Goal: Information Seeking & Learning: Learn about a topic

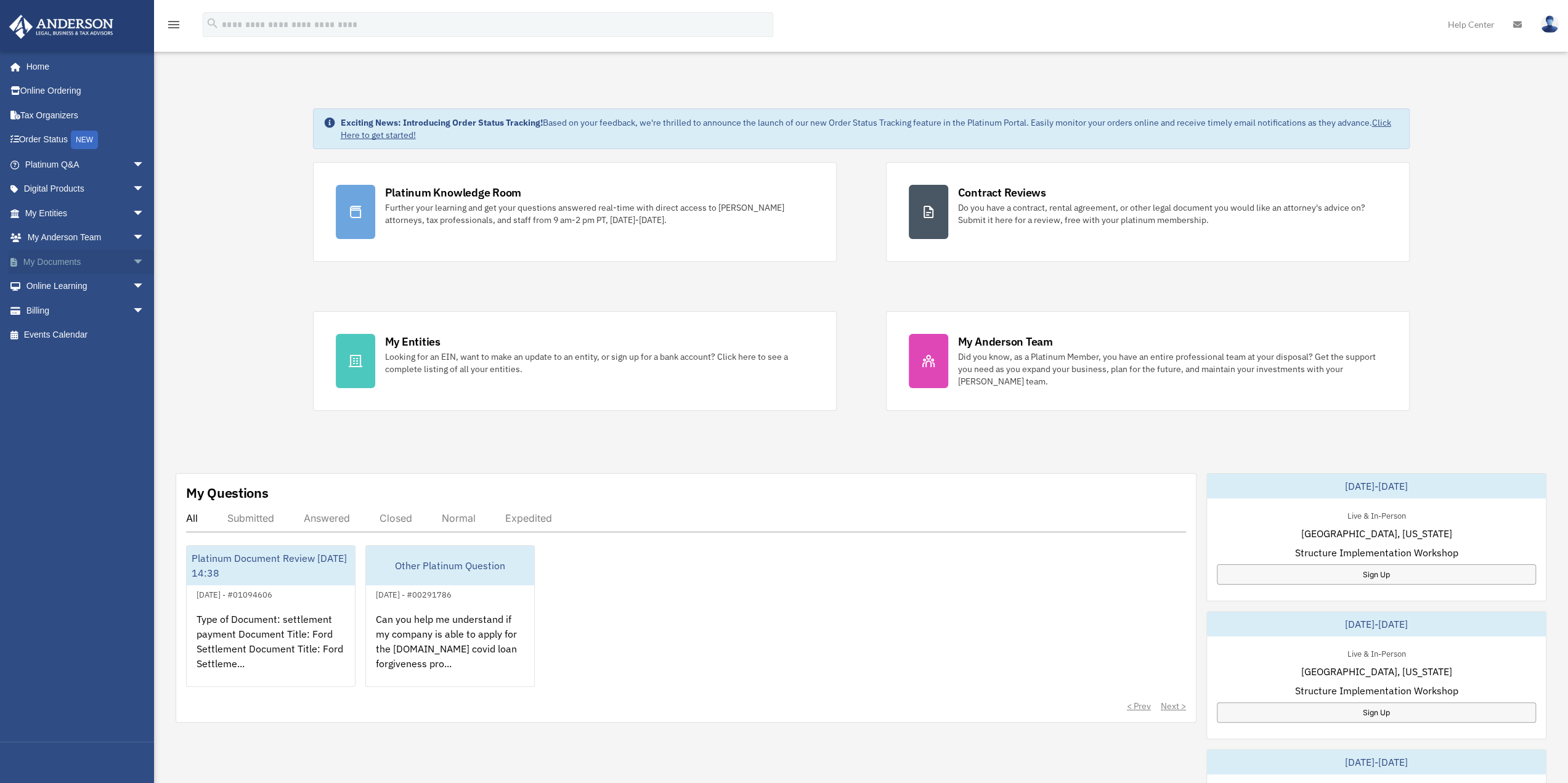
click at [58, 257] on link "My Documents arrow_drop_down" at bounding box center [86, 261] width 154 height 25
click at [60, 264] on link "My Documents arrow_drop_down" at bounding box center [86, 261] width 154 height 25
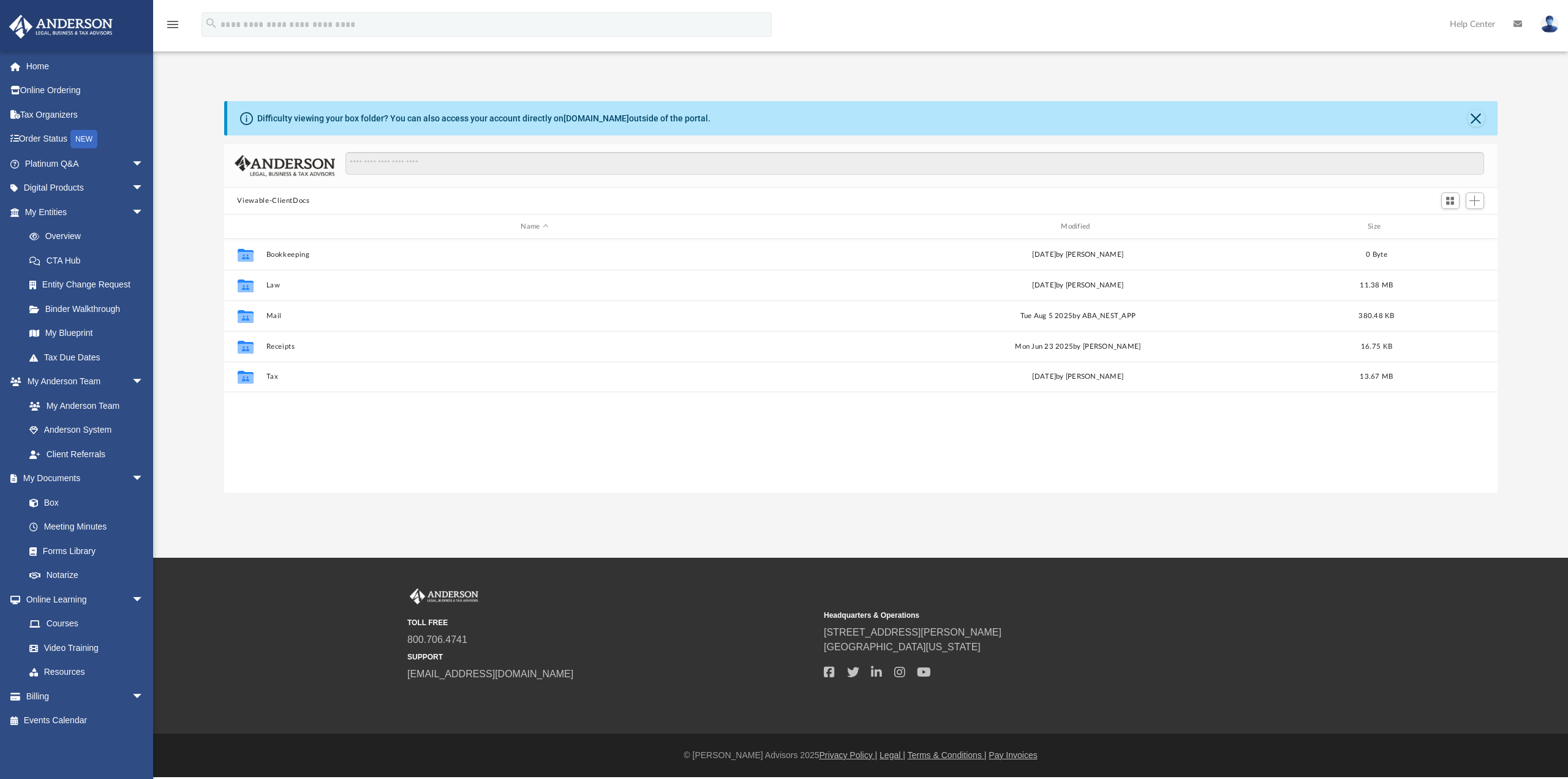
scroll to position [269, 1264]
click at [75, 307] on link "Binder Walkthrough" at bounding box center [89, 308] width 145 height 25
click at [66, 327] on link "My Blueprint" at bounding box center [89, 333] width 145 height 25
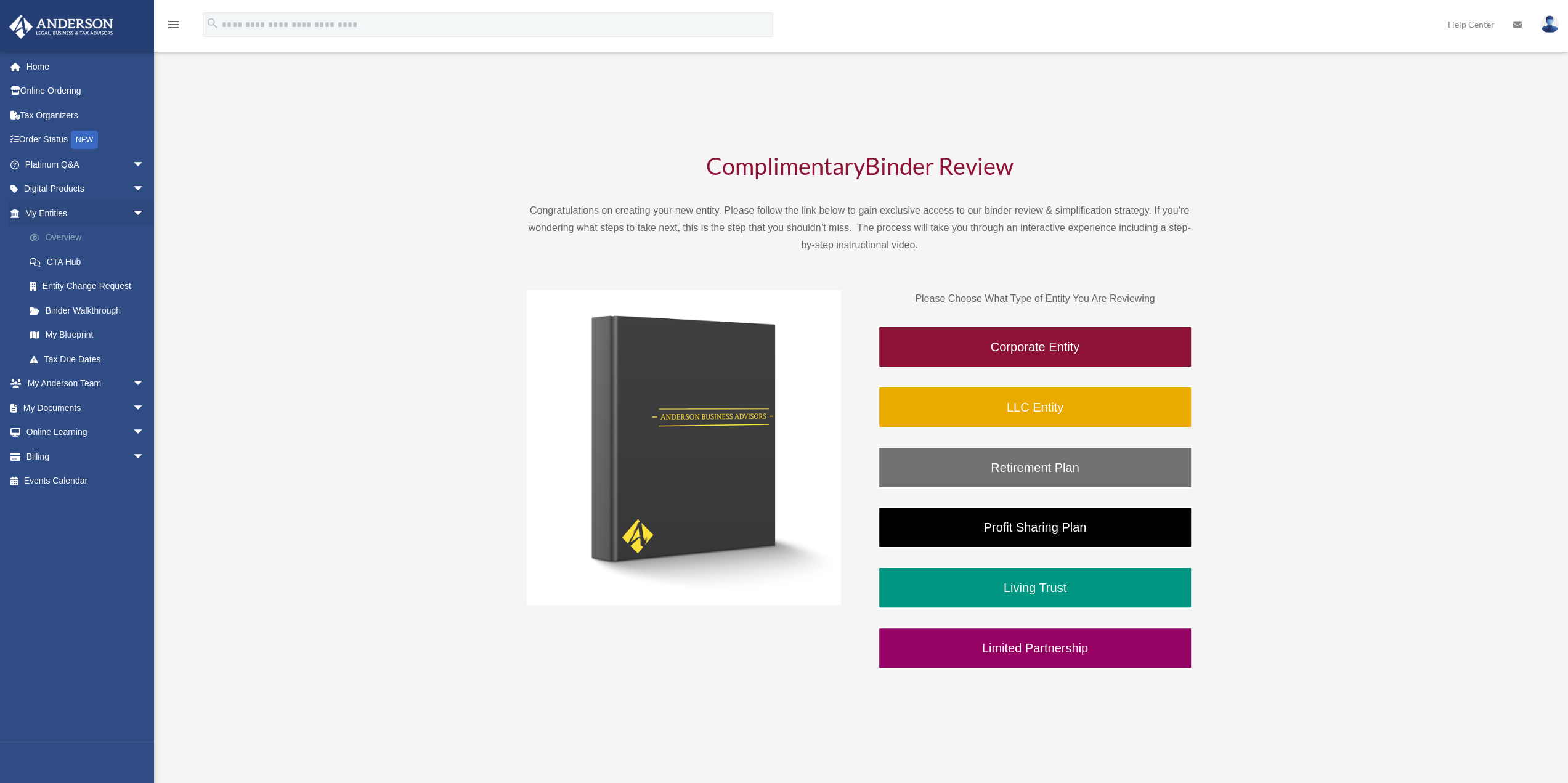
click at [76, 237] on link "Overview" at bounding box center [90, 237] width 146 height 25
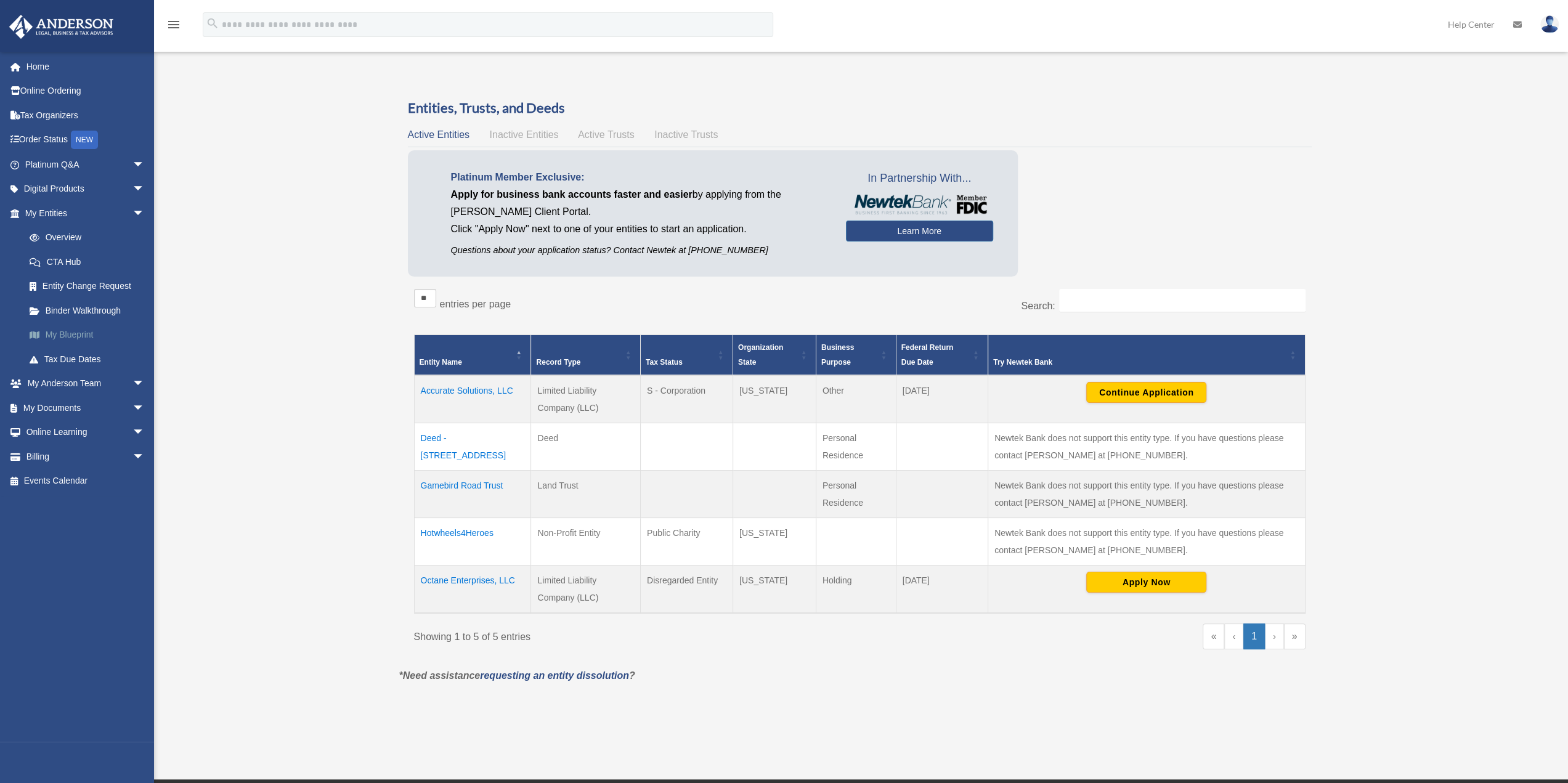
click at [61, 334] on link "My Blueprint" at bounding box center [90, 335] width 146 height 25
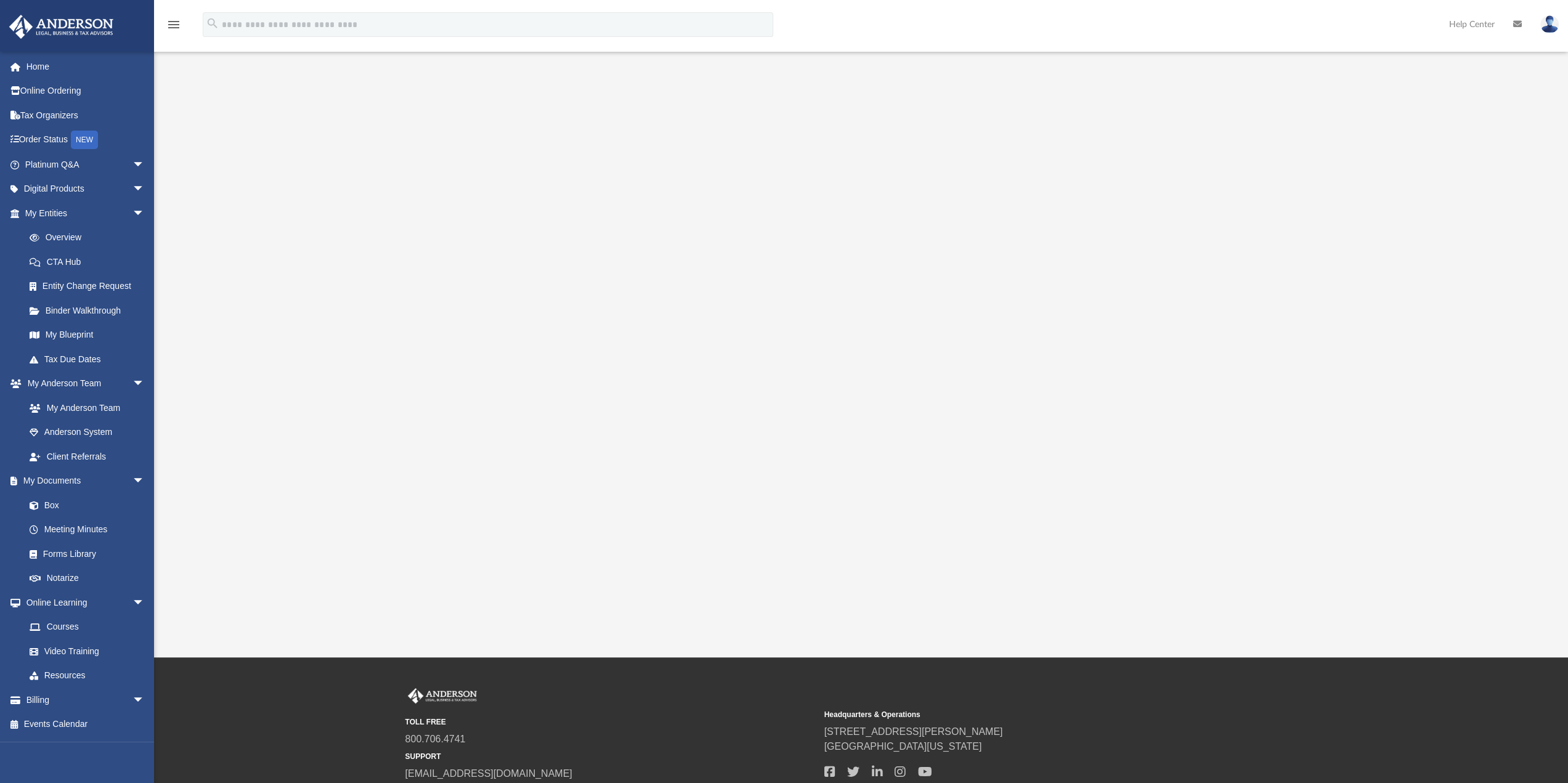
click at [366, 125] on div at bounding box center [861, 348] width 1273 height 493
click at [40, 70] on link "Home" at bounding box center [86, 66] width 154 height 25
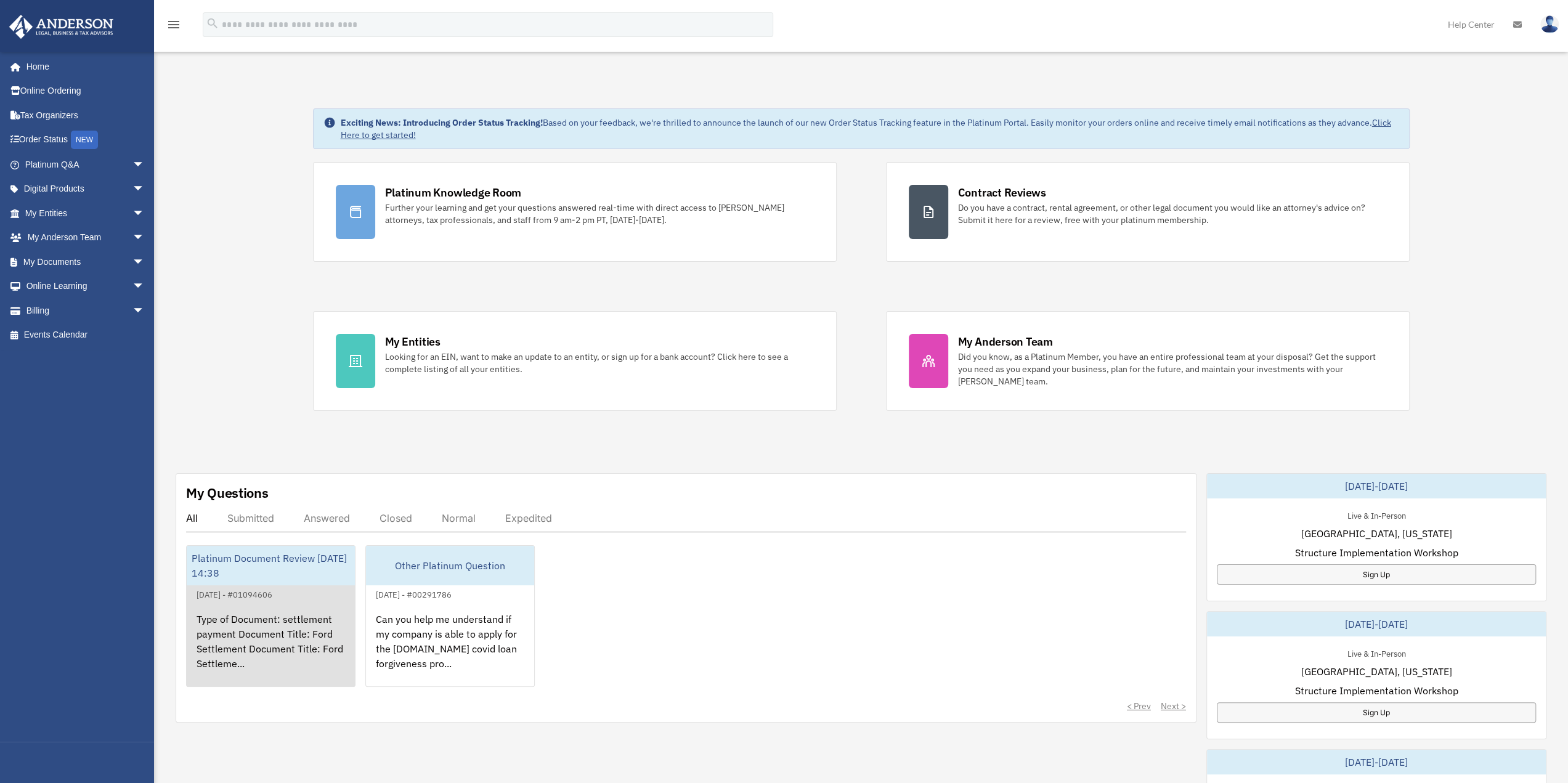
click at [219, 612] on div "Type of Document: settlement payment Document Title: Ford Settlement Document T…" at bounding box center [271, 650] width 168 height 96
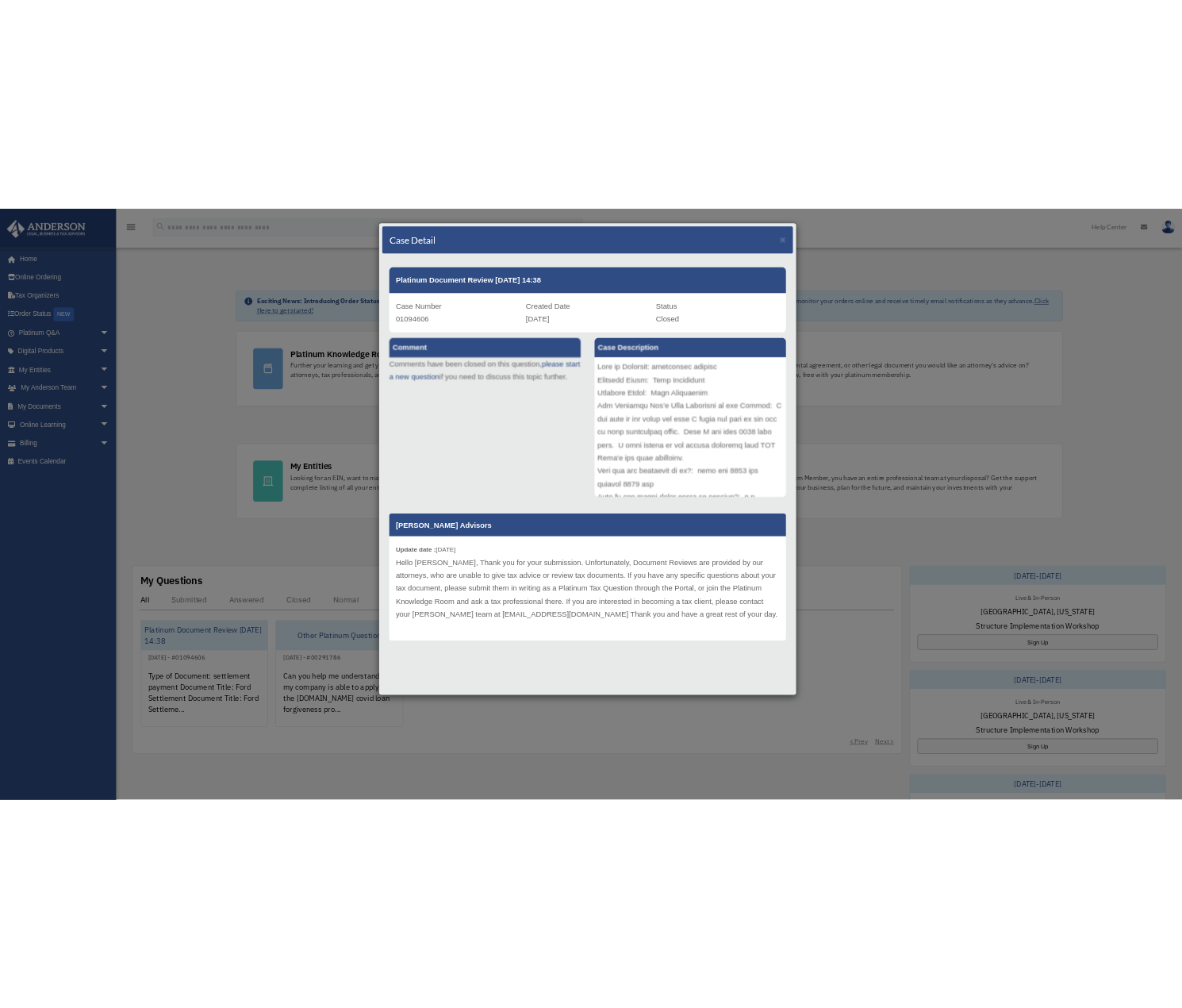
scroll to position [79, 0]
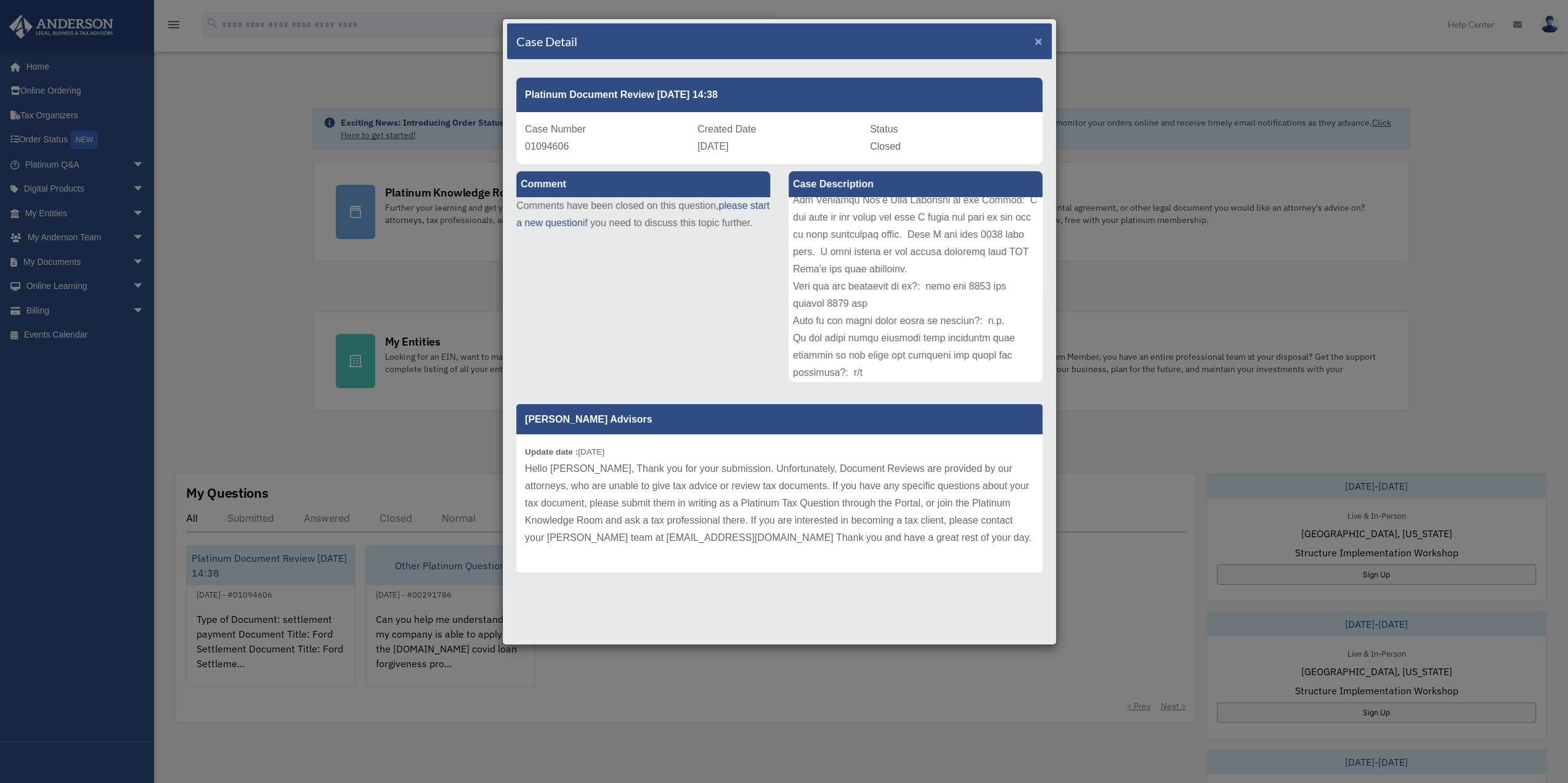
click at [1040, 38] on span "×" at bounding box center [1038, 41] width 8 height 14
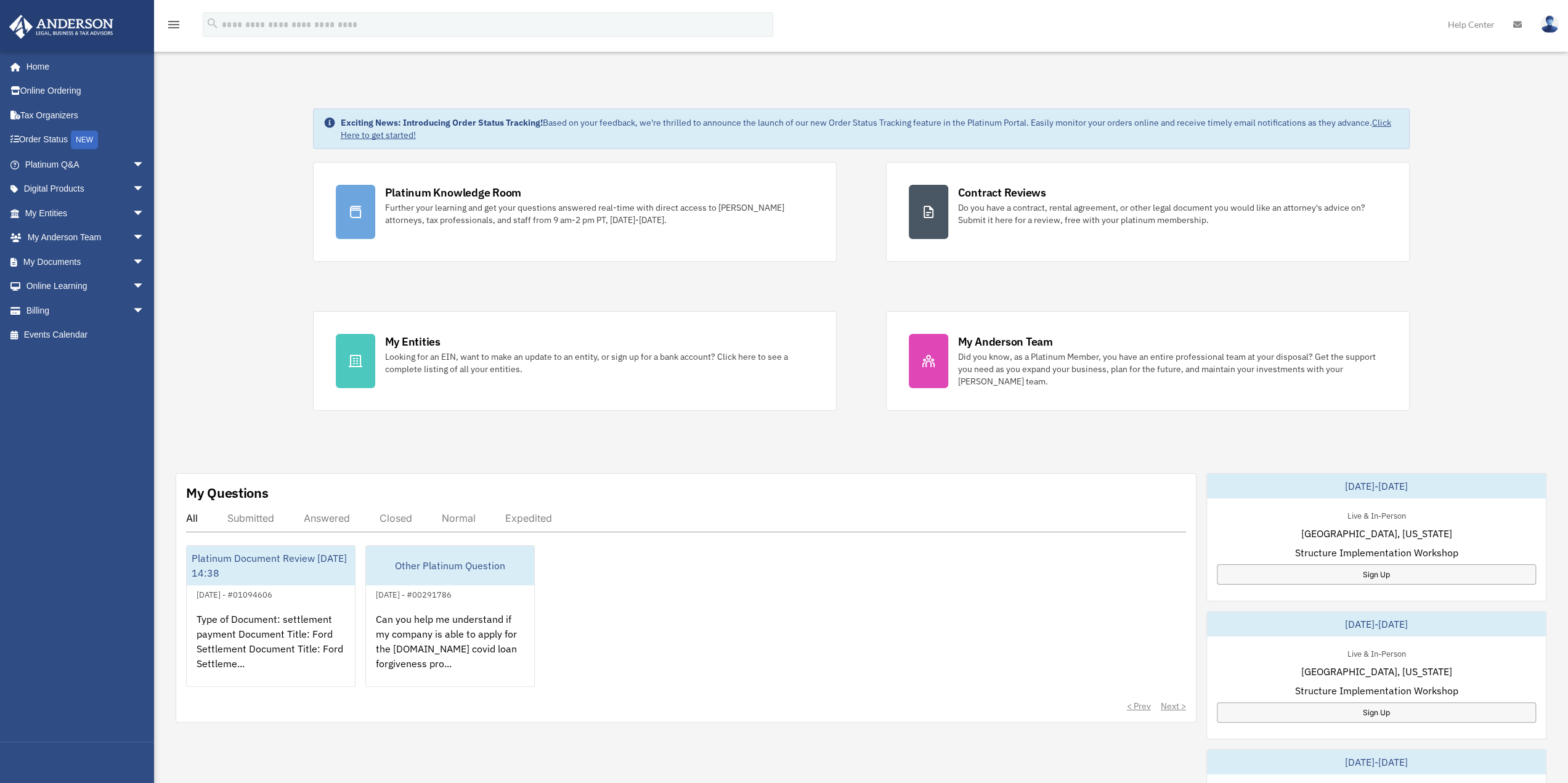
click at [1039, 41] on body "X Get a chance to win 6 months of Platinum for free just by filling out this su…" at bounding box center [784, 739] width 1568 height 1478
click at [723, 489] on div "My Questions All Submitted Answered Closed Normal Expedited Platinum Document R…" at bounding box center [686, 598] width 1021 height 249
click at [447, 636] on div "Can you help me understand if my company is able to apply for the sba.gov covid…" at bounding box center [450, 650] width 168 height 96
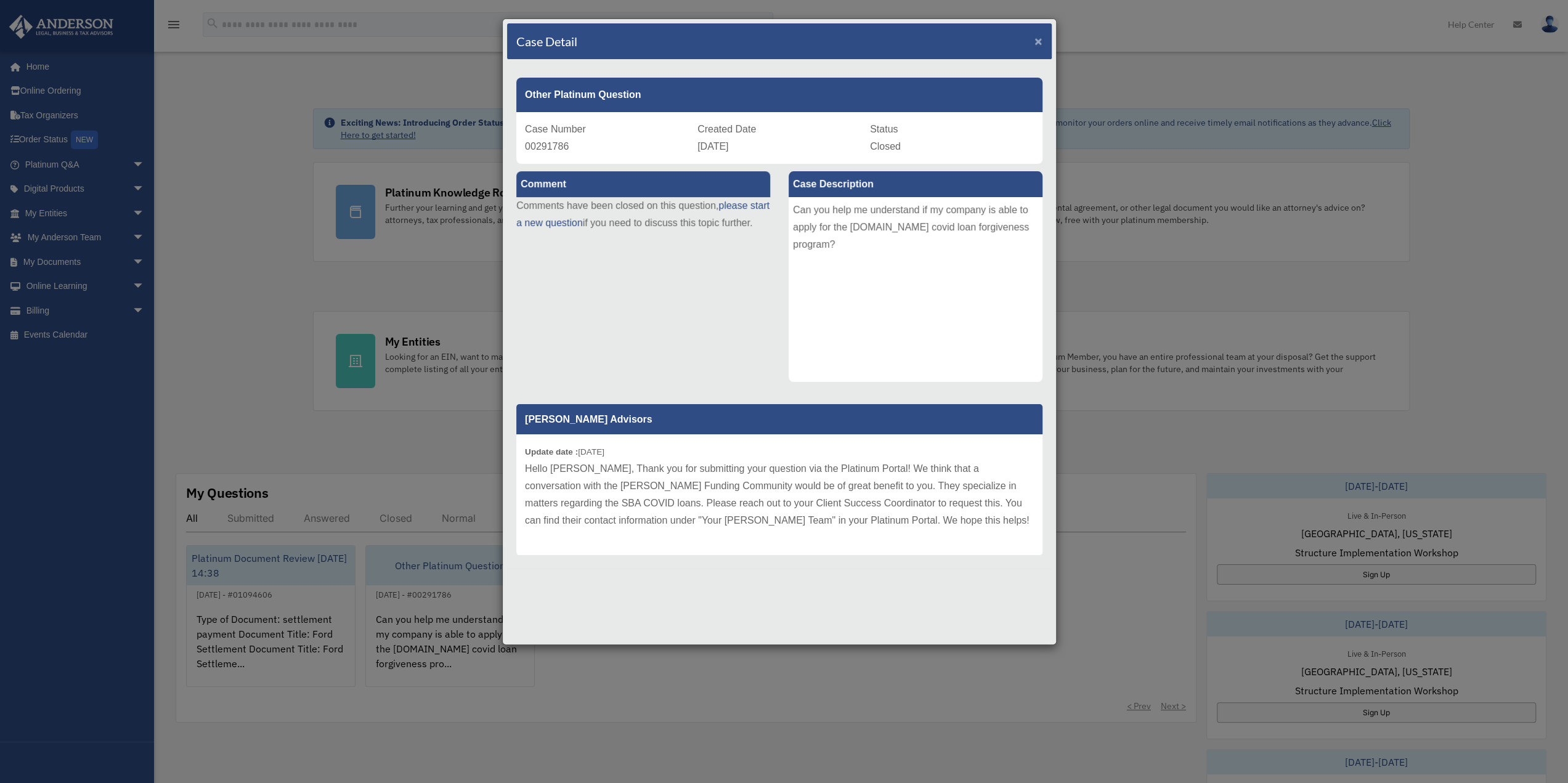
click at [1035, 39] on span "×" at bounding box center [1038, 41] width 8 height 14
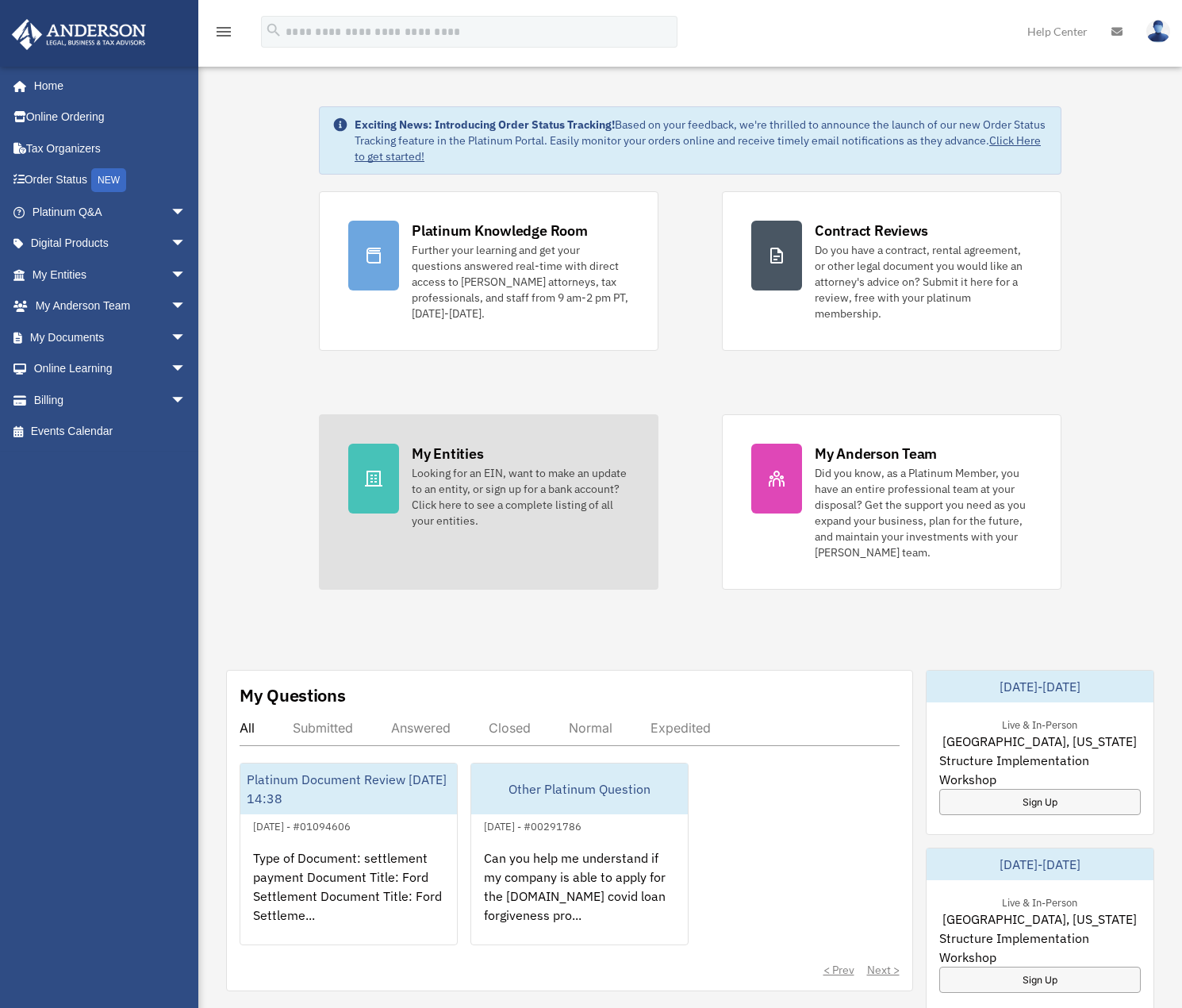
click at [474, 483] on div "Looking for an EIN, want to make an update to an entity, or sign up for a bank …" at bounding box center [520, 497] width 218 height 64
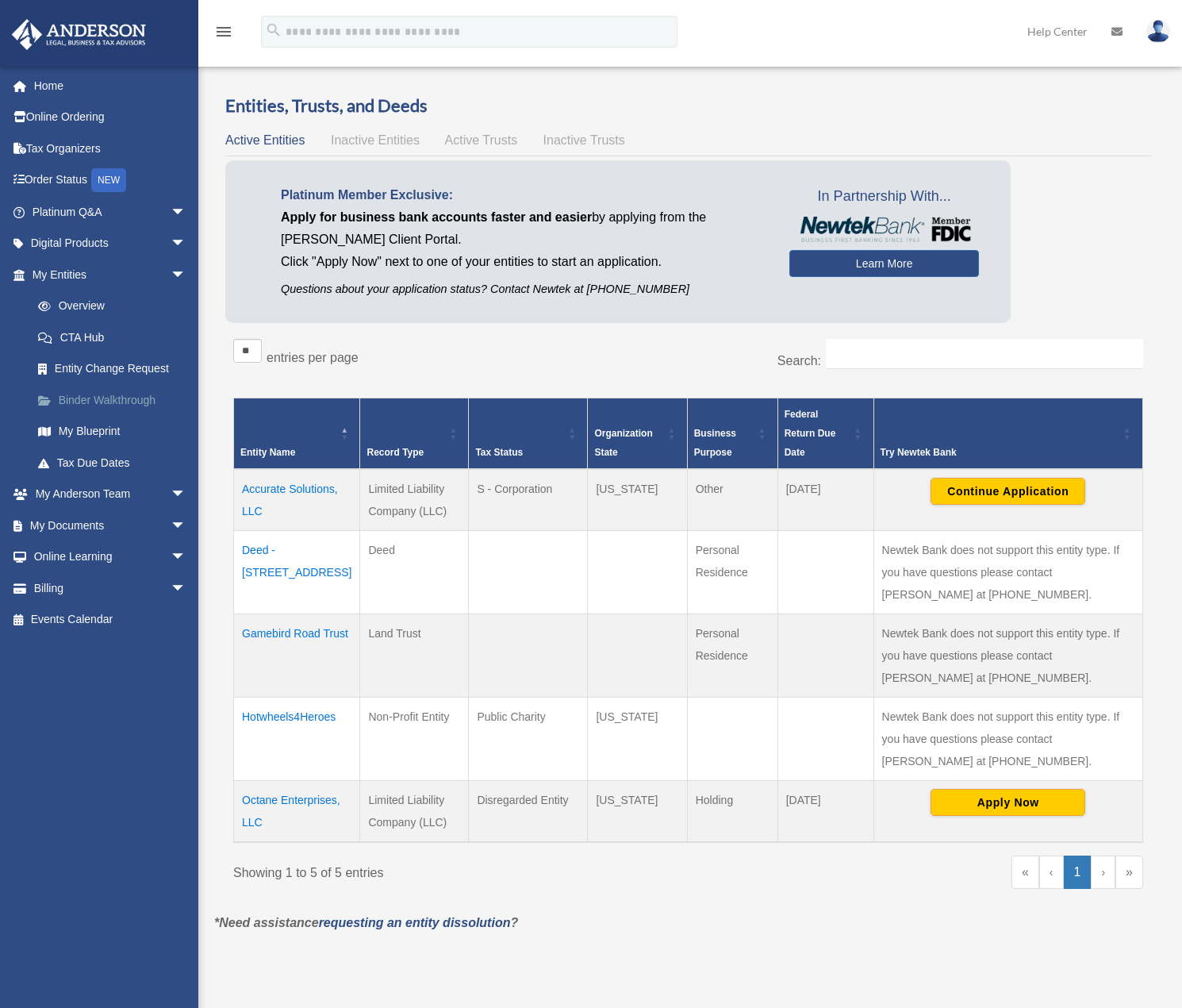
click at [90, 401] on link "Binder Walkthrough" at bounding box center [116, 399] width 188 height 32
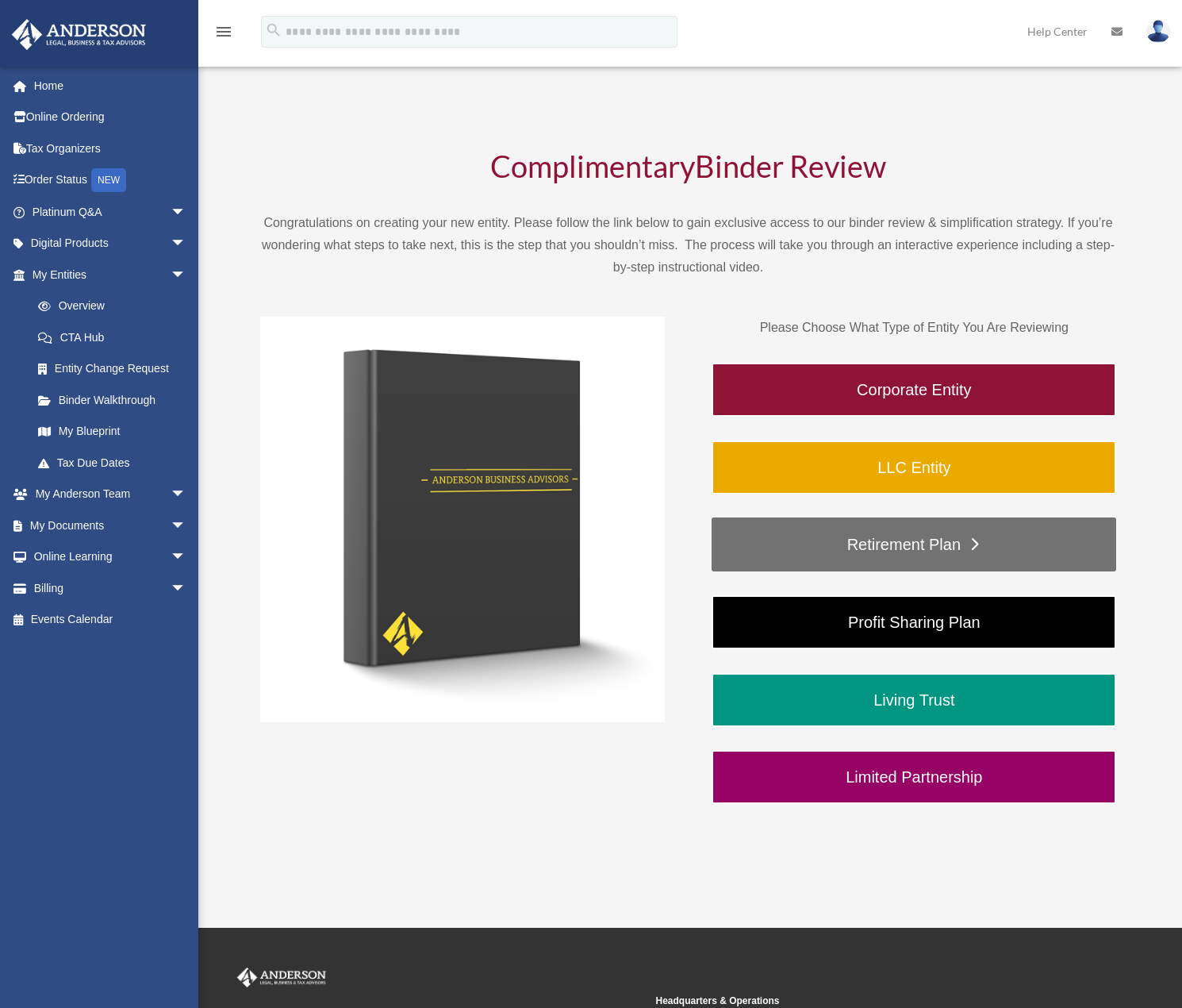
click at [892, 545] on link "Retirement Plan" at bounding box center [914, 544] width 405 height 54
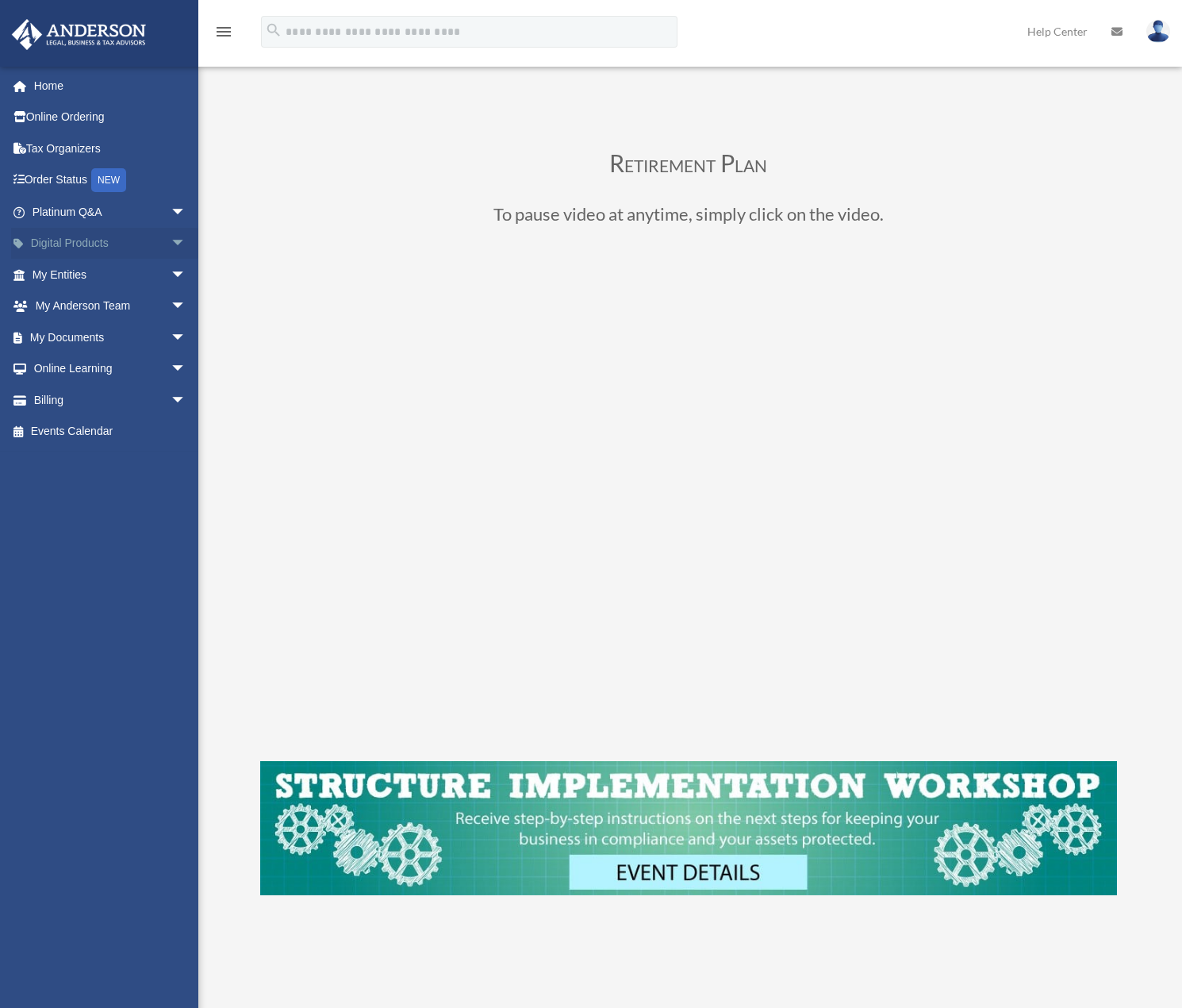
click at [86, 243] on link "Digital Products arrow_drop_down" at bounding box center [111, 244] width 199 height 32
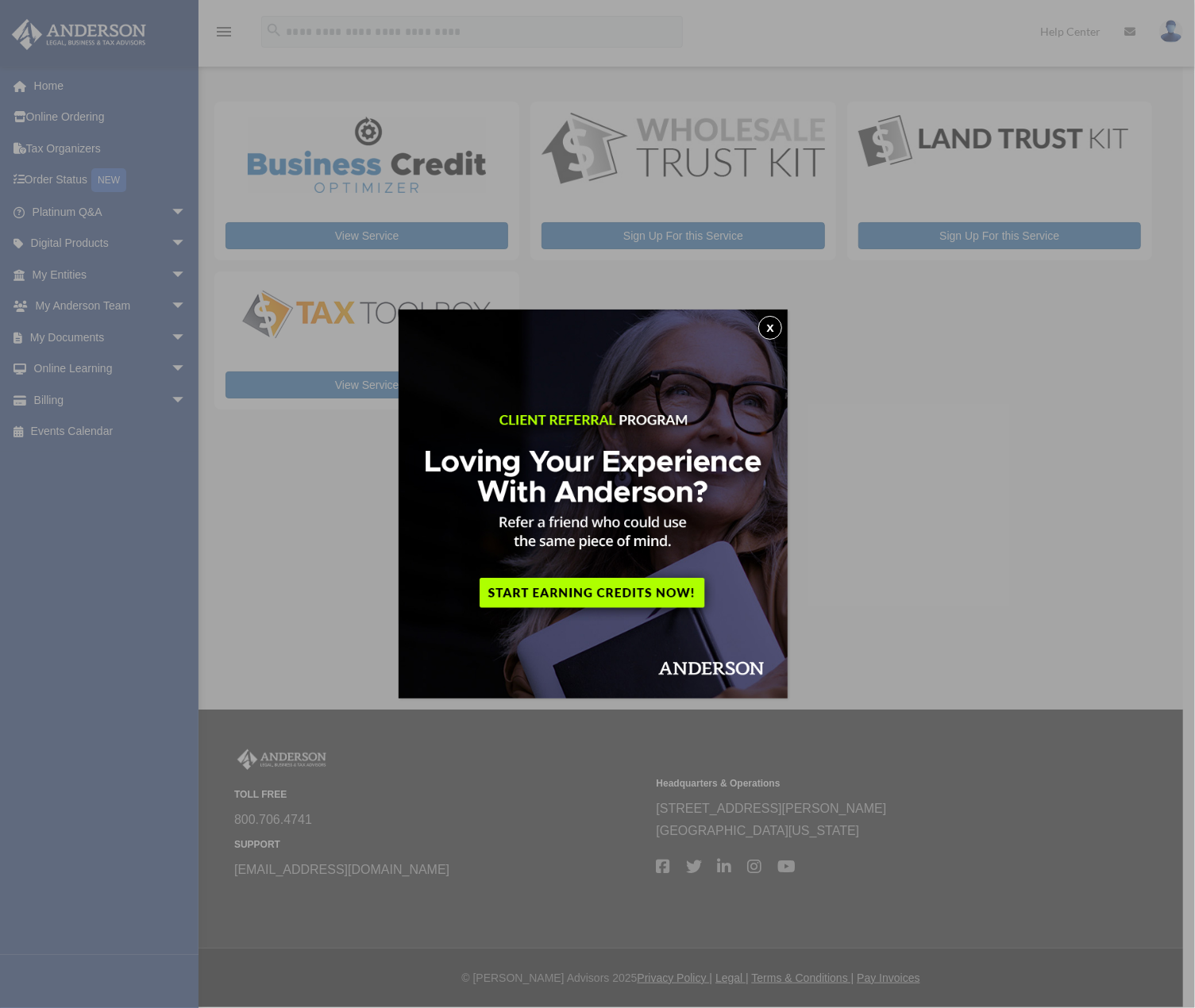
click at [778, 327] on button "x" at bounding box center [769, 328] width 24 height 24
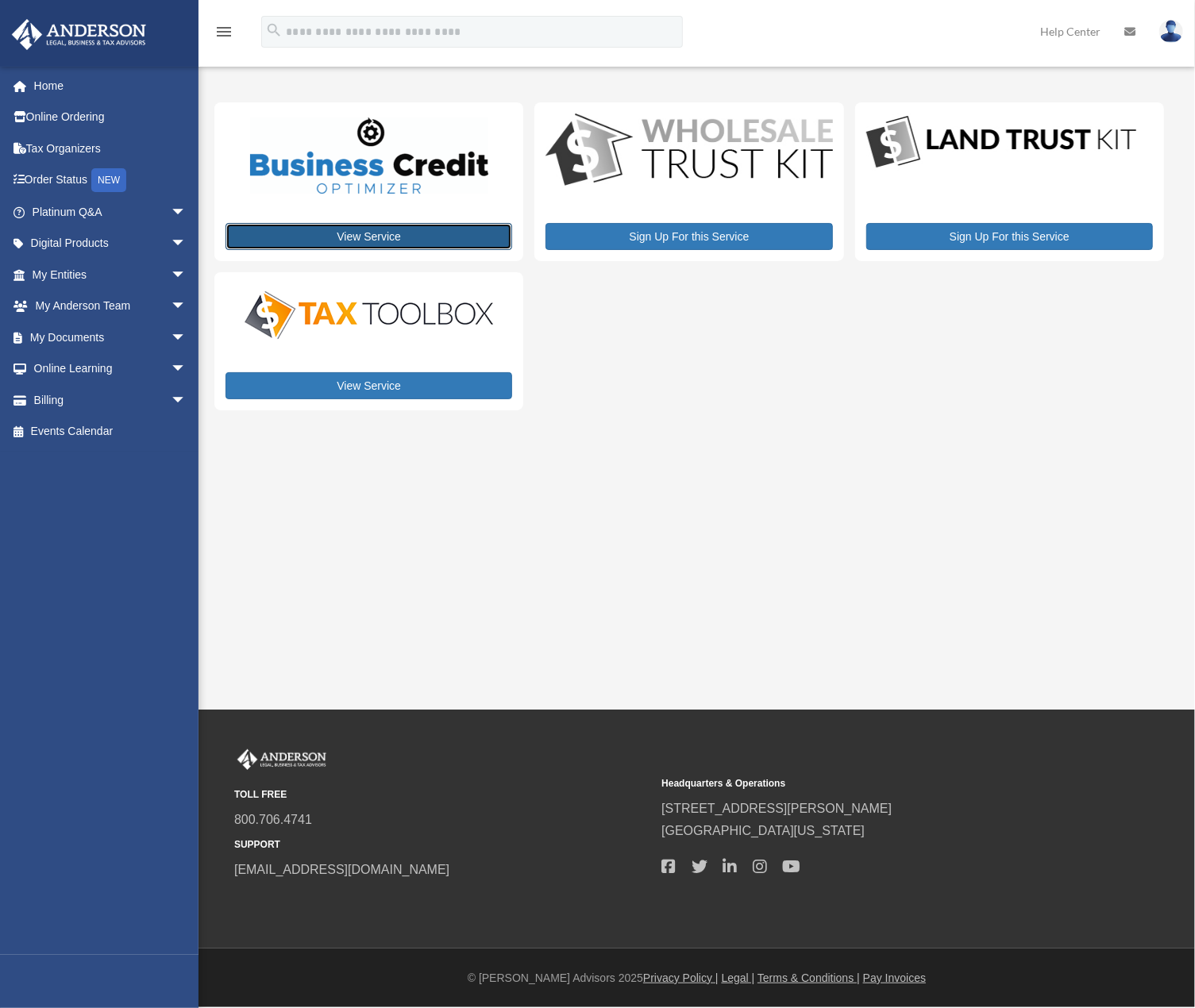
click at [342, 235] on link "View Service" at bounding box center [369, 236] width 287 height 27
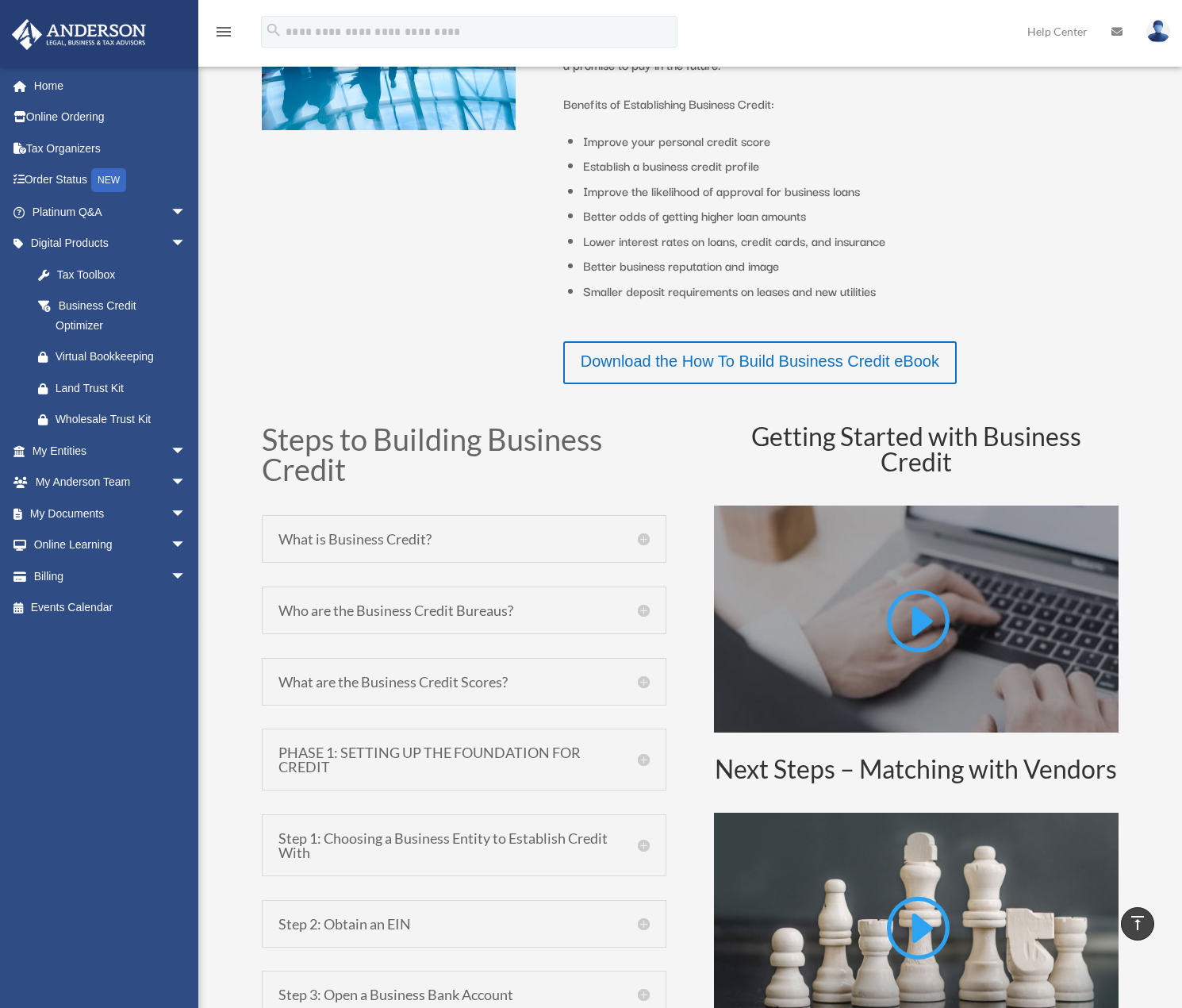
scroll to position [476, 0]
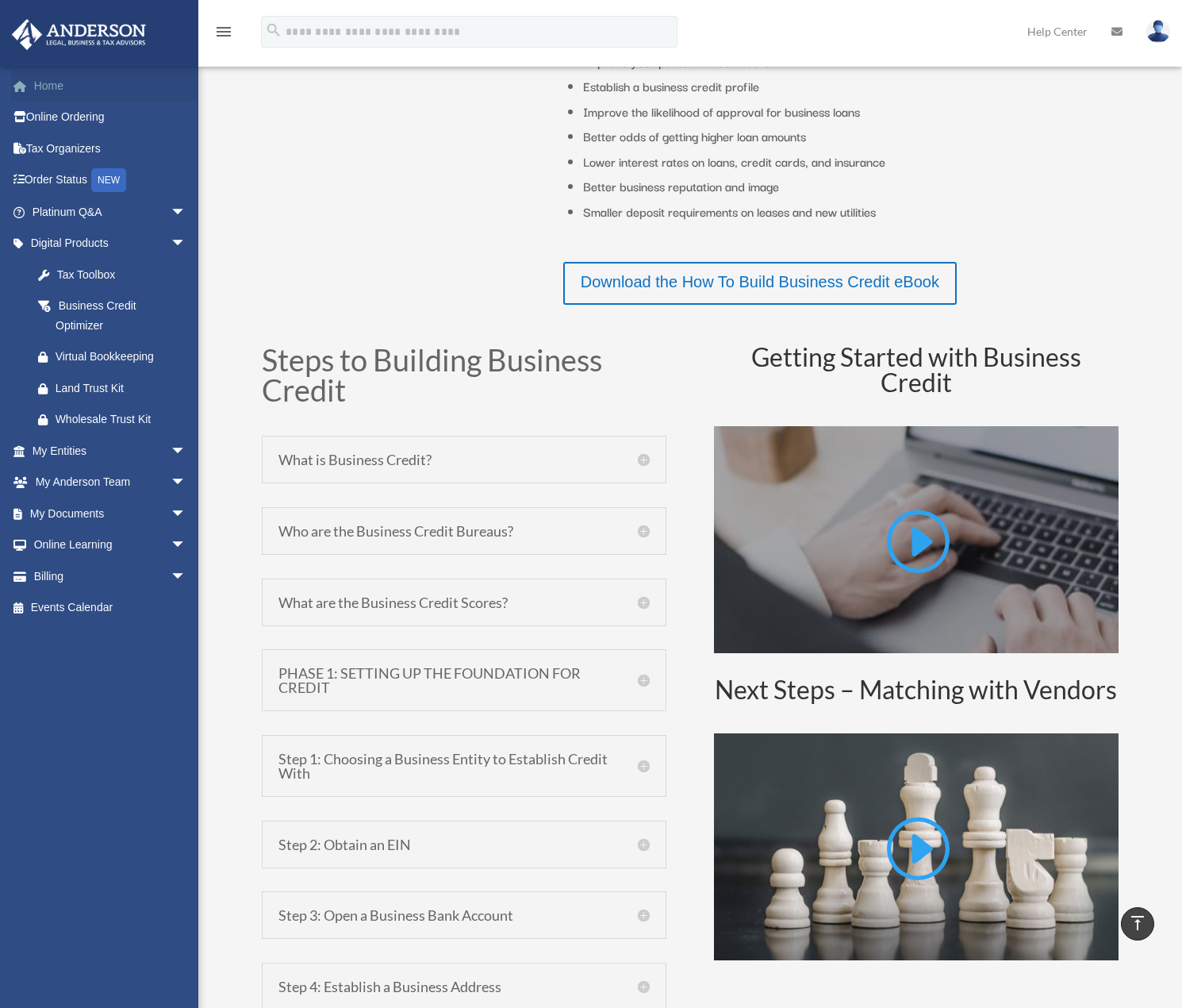
click at [52, 77] on link "Home" at bounding box center [111, 86] width 199 height 32
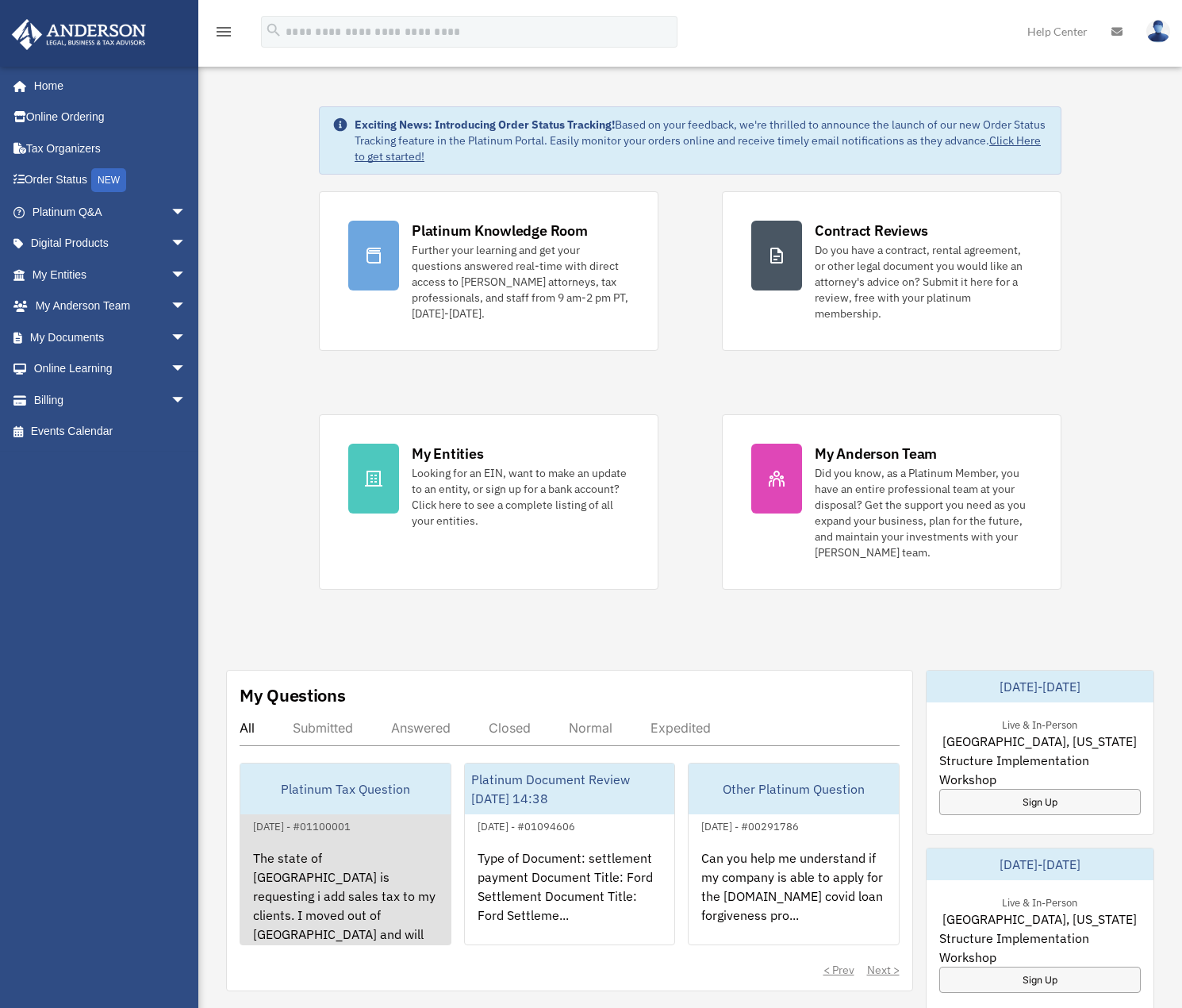
click at [288, 850] on div "The state of [GEOGRAPHIC_DATA] is requesting i add sales tax to my clients. I m…" at bounding box center [345, 898] width 210 height 124
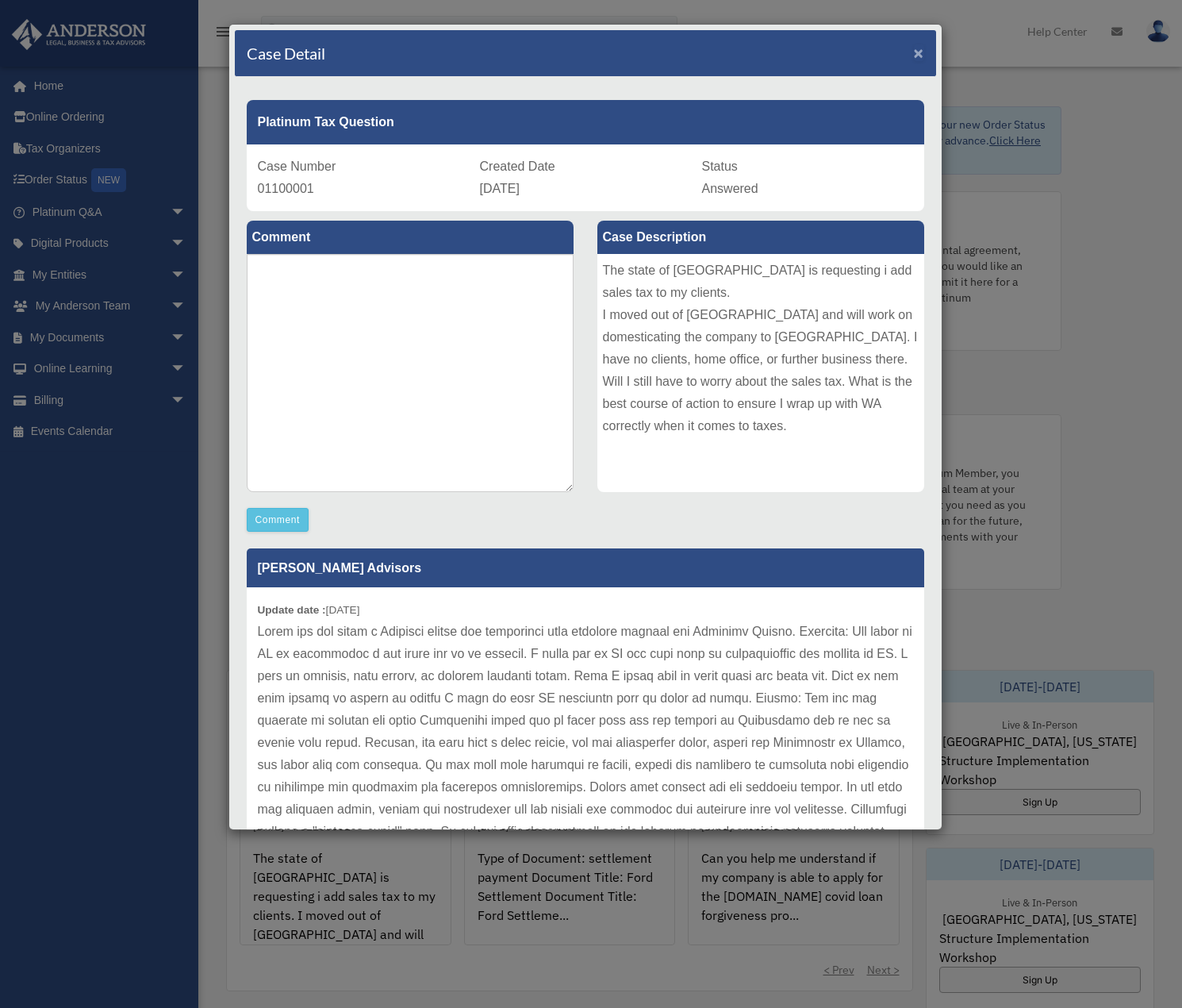
click at [914, 53] on span "×" at bounding box center [919, 53] width 11 height 18
